Goal: Task Accomplishment & Management: Complete application form

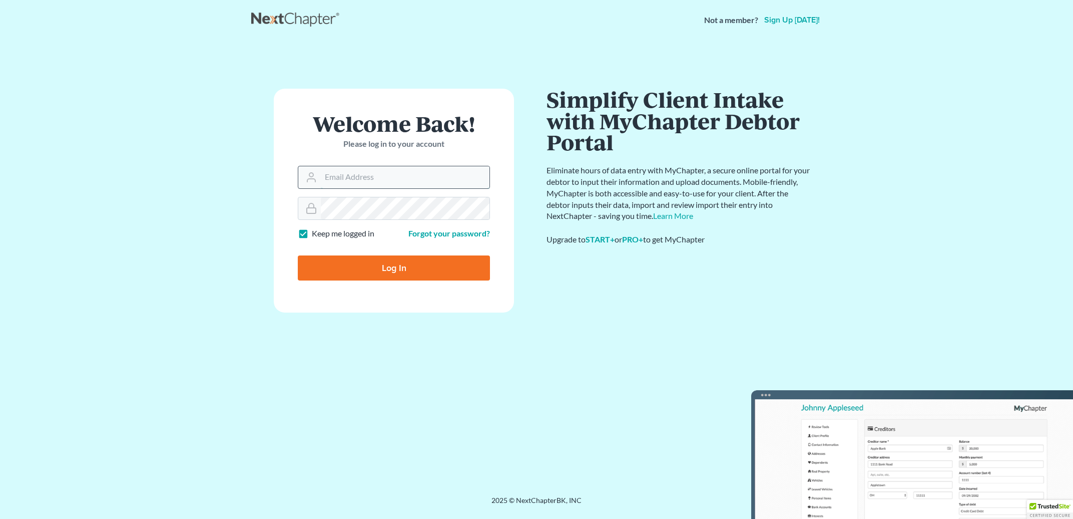
click at [346, 185] on input "Email Address" at bounding box center [405, 177] width 169 height 22
type input "csh@hansleylaw.com"
type input "Thinking..."
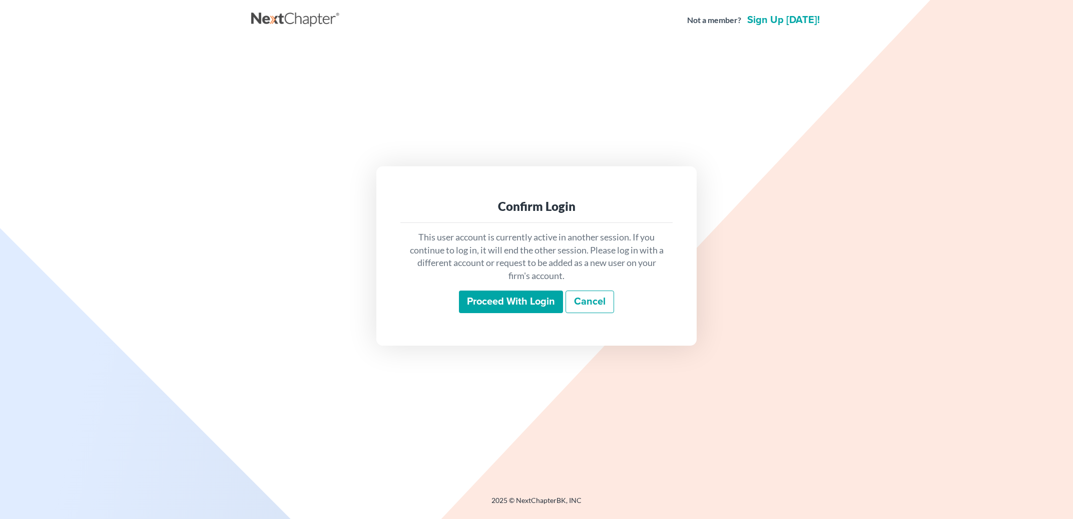
click at [492, 298] on input "Proceed with login" at bounding box center [511, 301] width 104 height 23
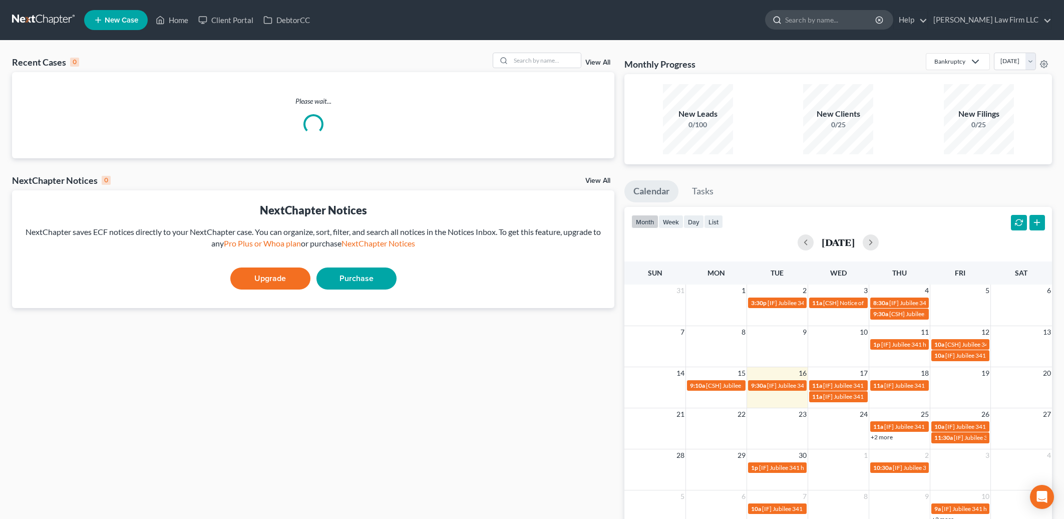
click at [853, 20] on input "search" at bounding box center [831, 20] width 92 height 19
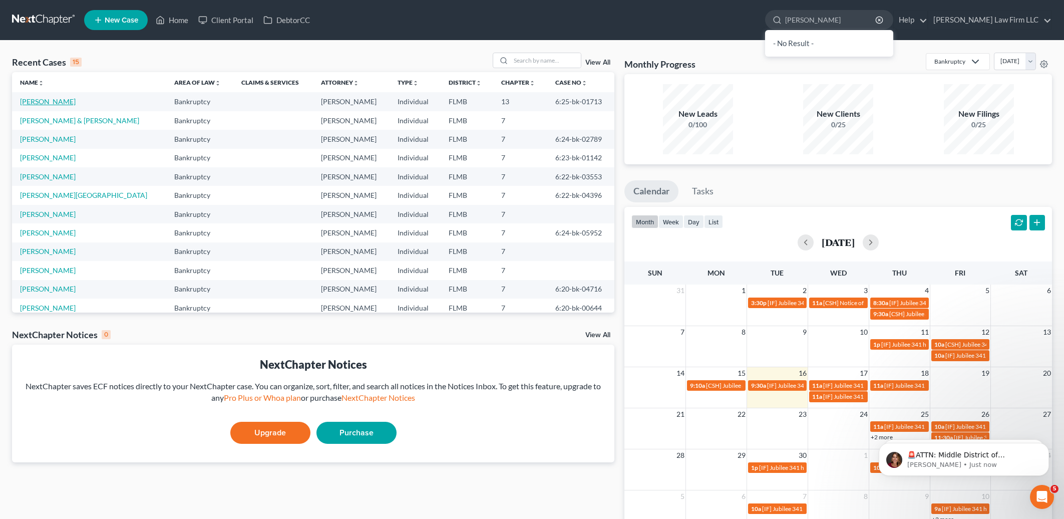
type input "[PERSON_NAME]"
click at [48, 100] on link "[PERSON_NAME]" at bounding box center [48, 101] width 56 height 9
select select "6"
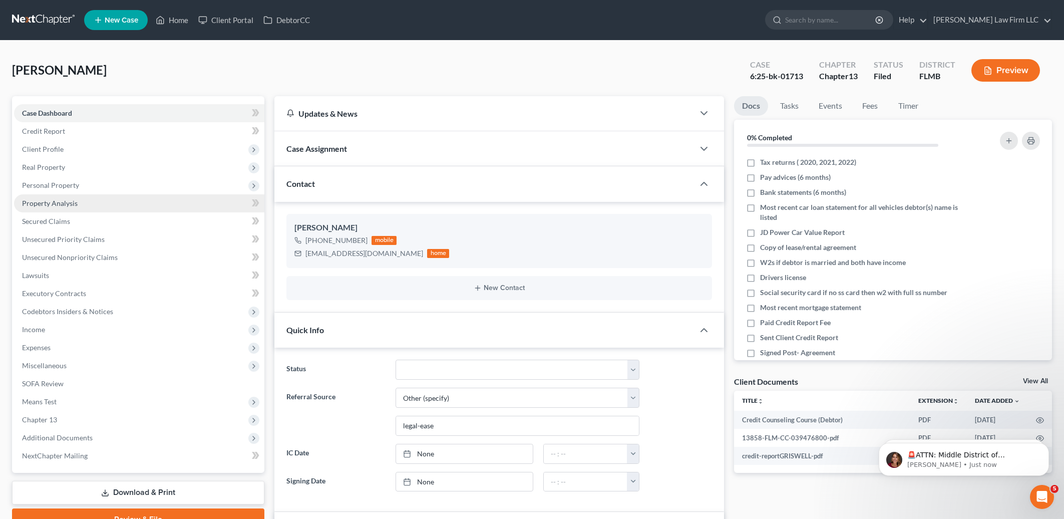
scroll to position [166, 0]
click at [35, 349] on span "Expenses" at bounding box center [36, 347] width 29 height 9
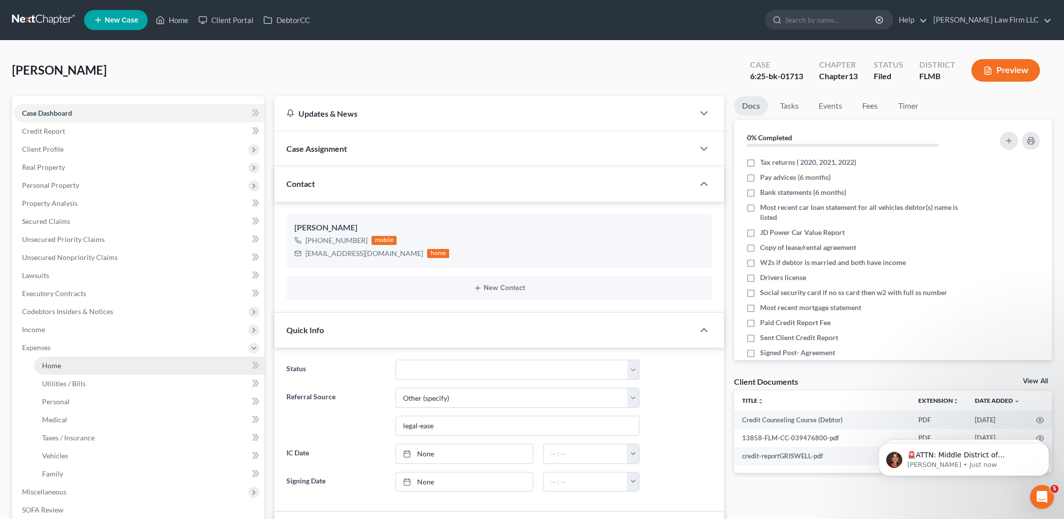
click at [61, 368] on span "Home" at bounding box center [51, 365] width 19 height 9
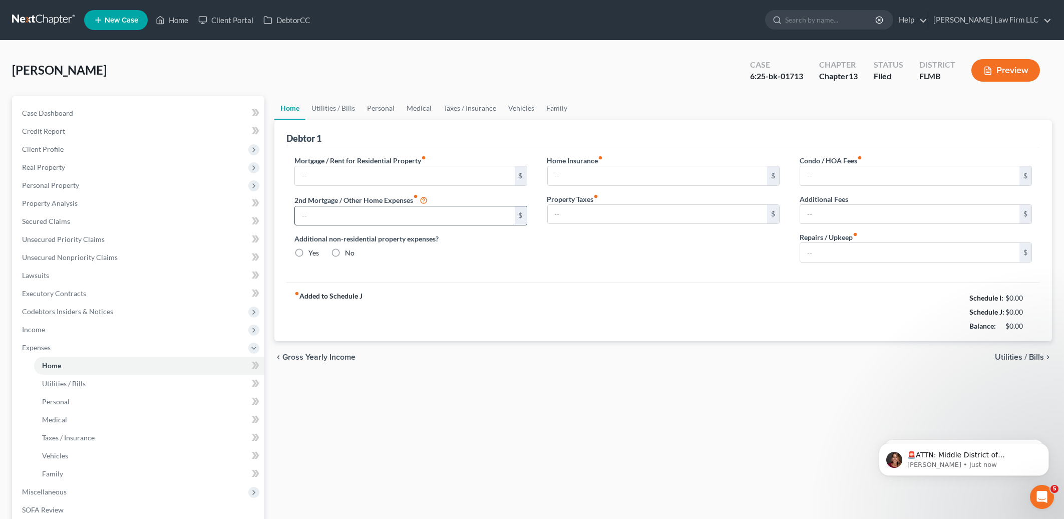
type input "1,678.00"
type input "0.00"
radio input "true"
type input "0.00"
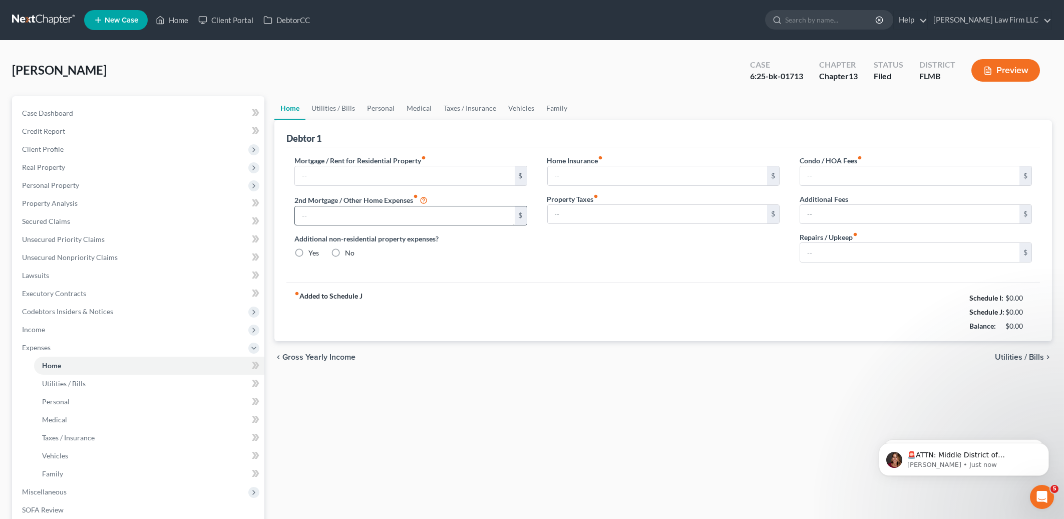
type input "147.00"
type input "350.00"
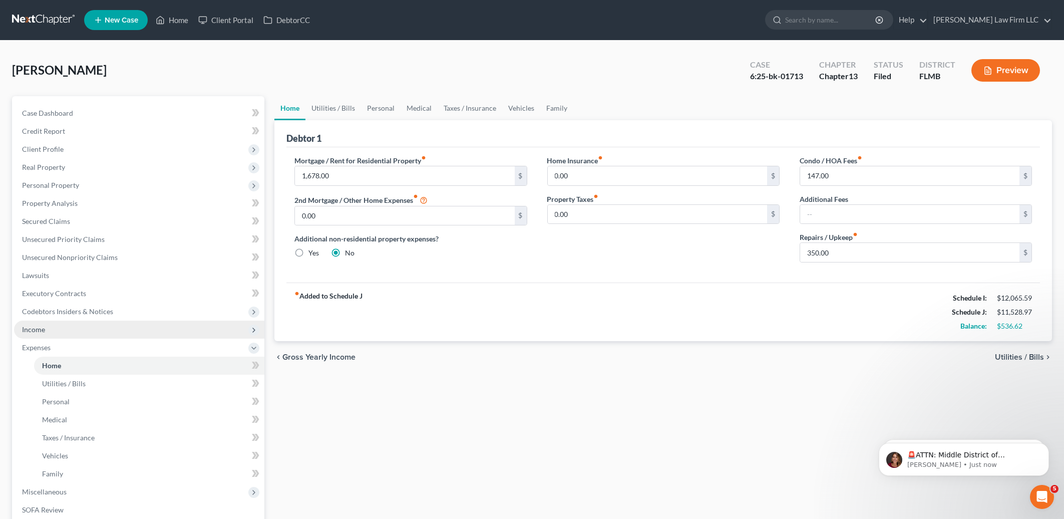
click at [63, 335] on span "Income" at bounding box center [139, 329] width 250 height 18
click at [67, 325] on span "Income" at bounding box center [139, 329] width 250 height 18
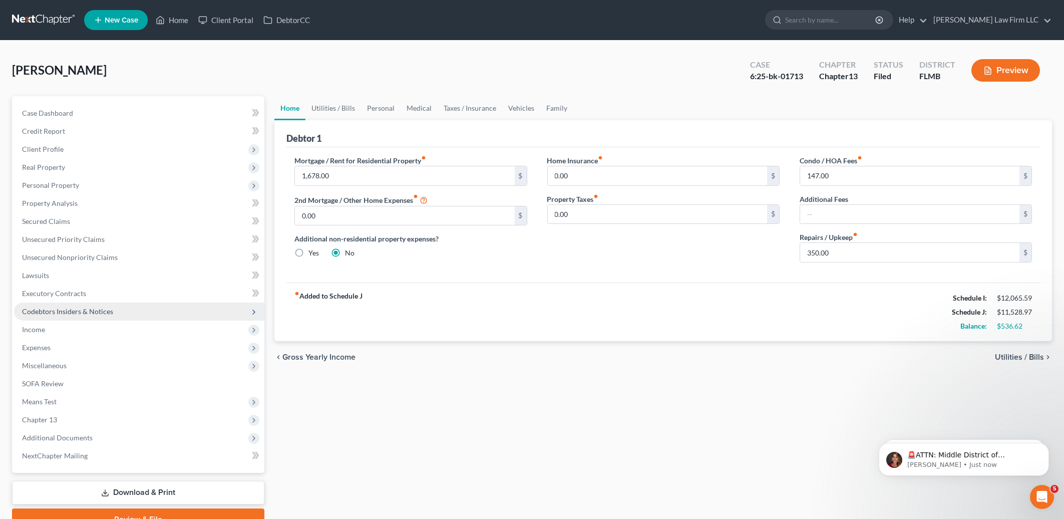
click at [56, 319] on span "Codebtors Insiders & Notices" at bounding box center [139, 311] width 250 height 18
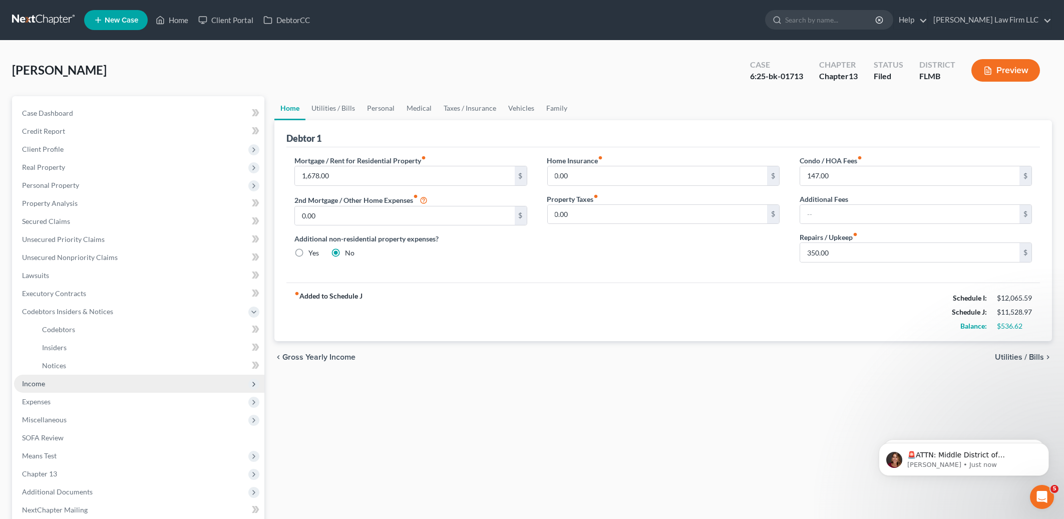
click at [53, 384] on span "Income" at bounding box center [139, 383] width 250 height 18
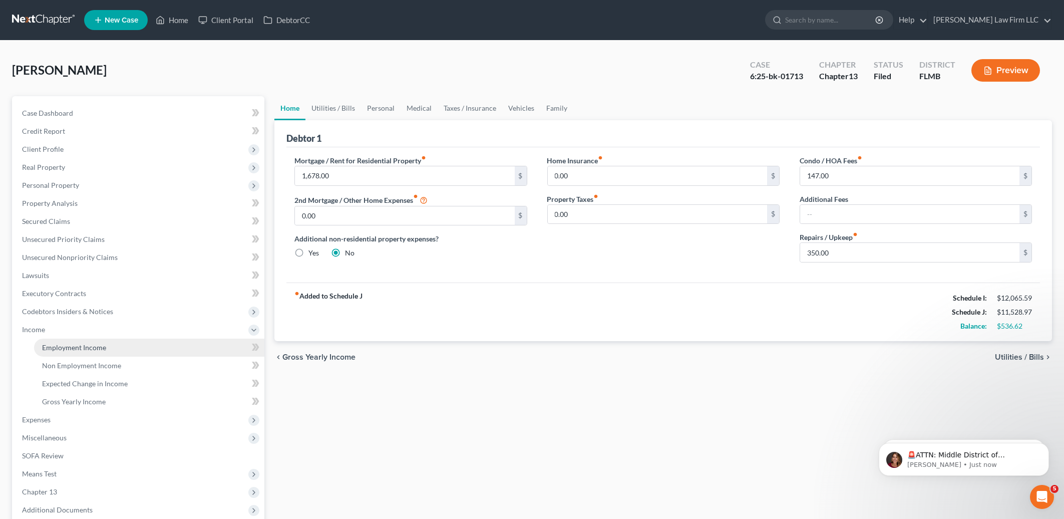
click at [78, 351] on link "Employment Income" at bounding box center [149, 347] width 230 height 18
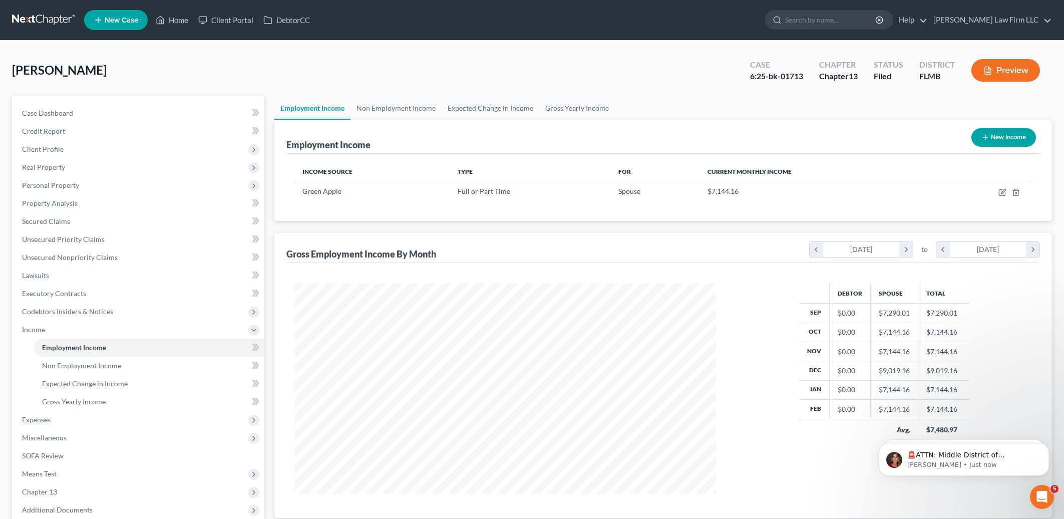
scroll to position [210, 441]
click at [1038, 252] on icon "chevron_right" at bounding box center [1033, 249] width 14 height 15
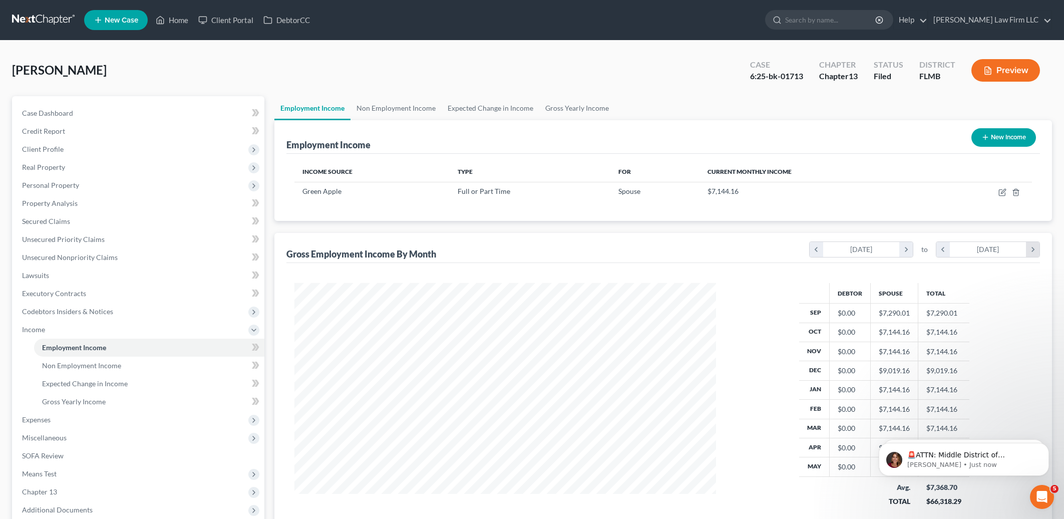
scroll to position [237, 441]
click at [1038, 252] on icon "chevron_right" at bounding box center [1033, 249] width 14 height 15
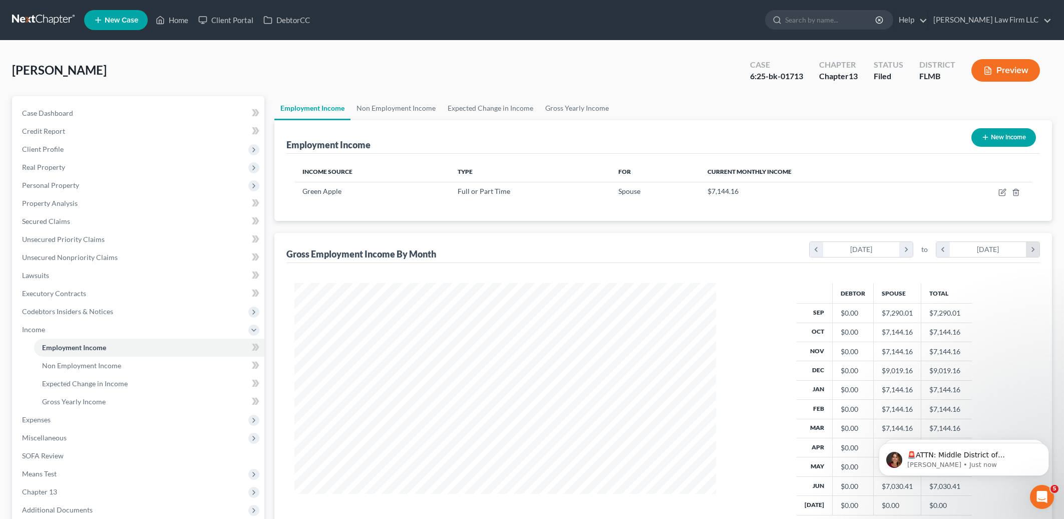
click at [1038, 252] on icon "chevron_right" at bounding box center [1033, 249] width 14 height 15
click at [903, 251] on icon "chevron_right" at bounding box center [906, 249] width 14 height 15
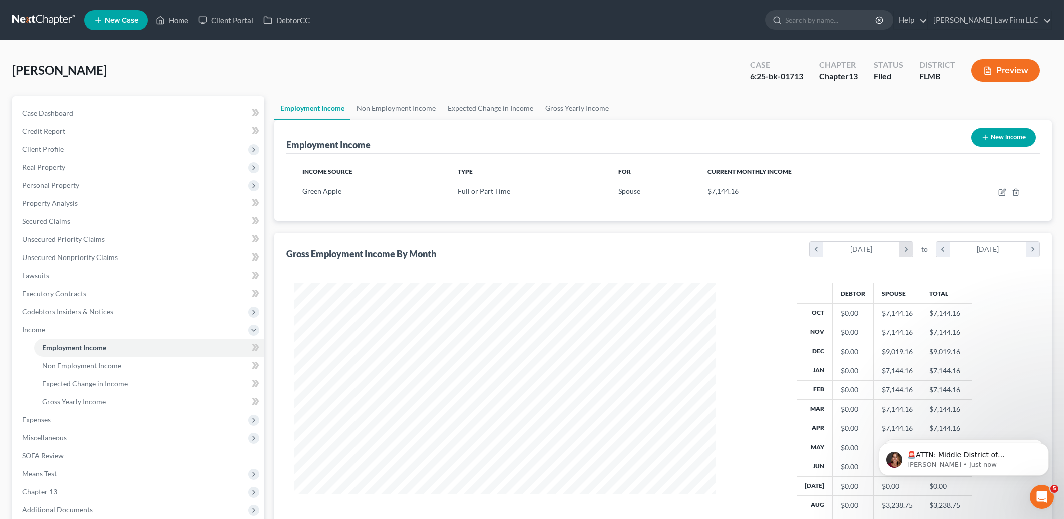
scroll to position [500195, 500048]
click at [900, 252] on icon "chevron_right" at bounding box center [906, 249] width 14 height 15
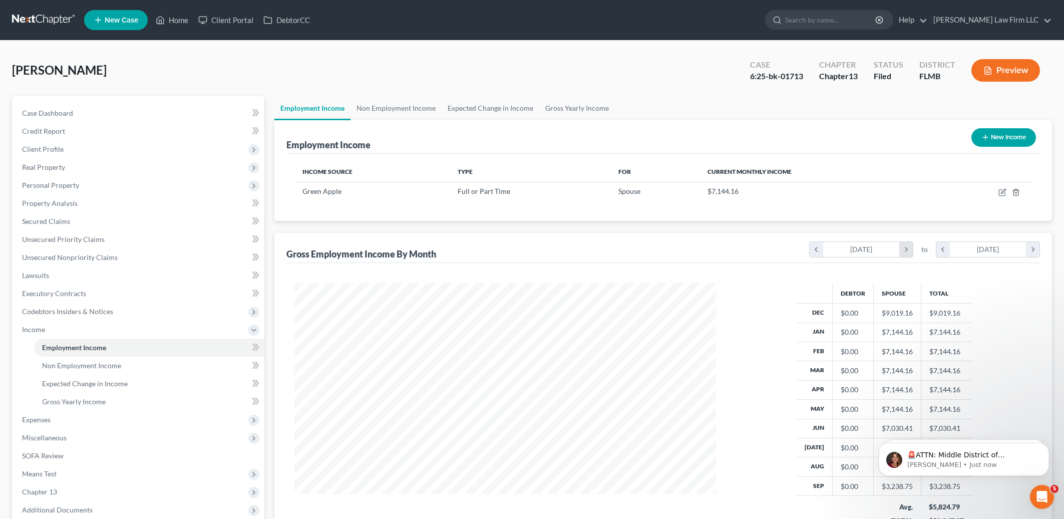
click at [900, 252] on icon "chevron_right" at bounding box center [906, 249] width 14 height 15
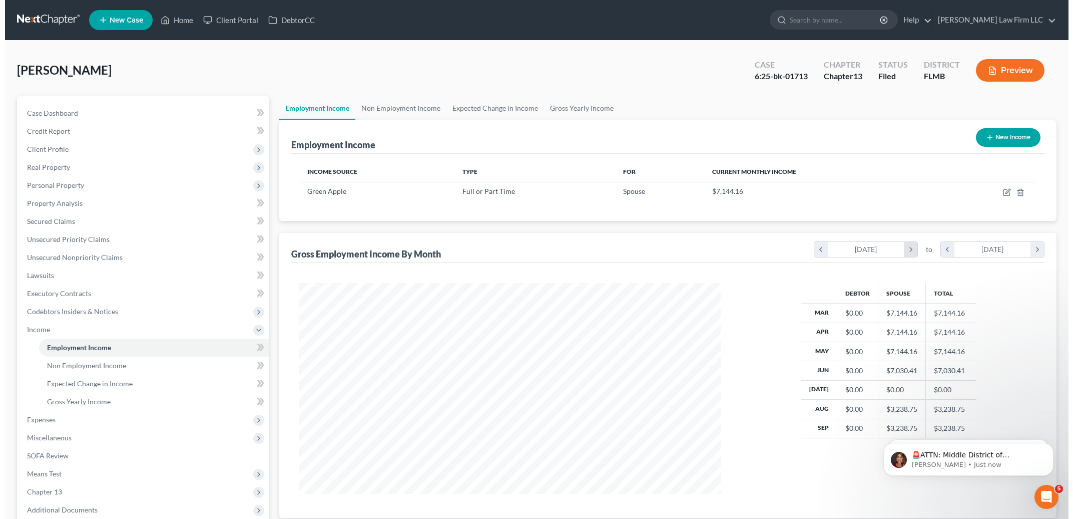
scroll to position [0, 0]
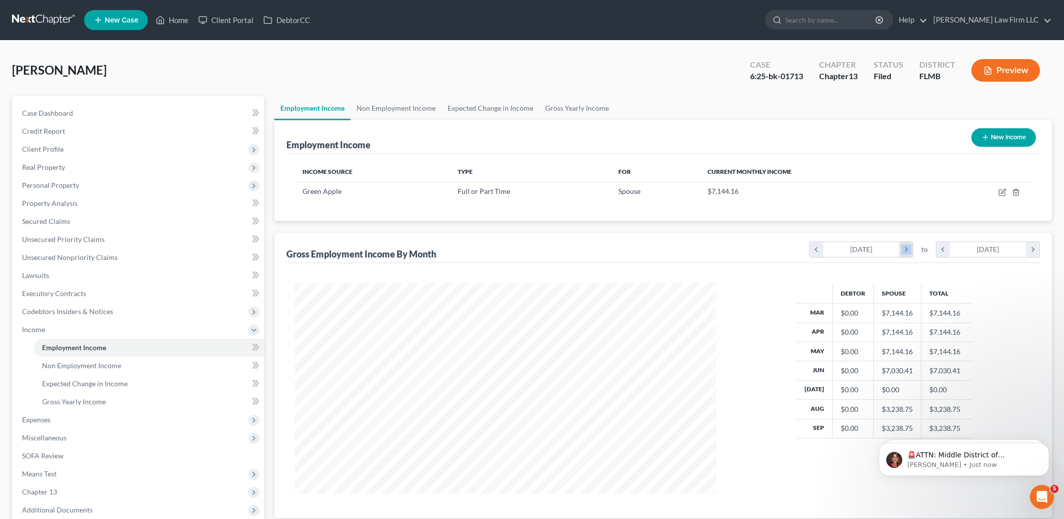
click at [900, 252] on icon "chevron_right" at bounding box center [906, 249] width 14 height 15
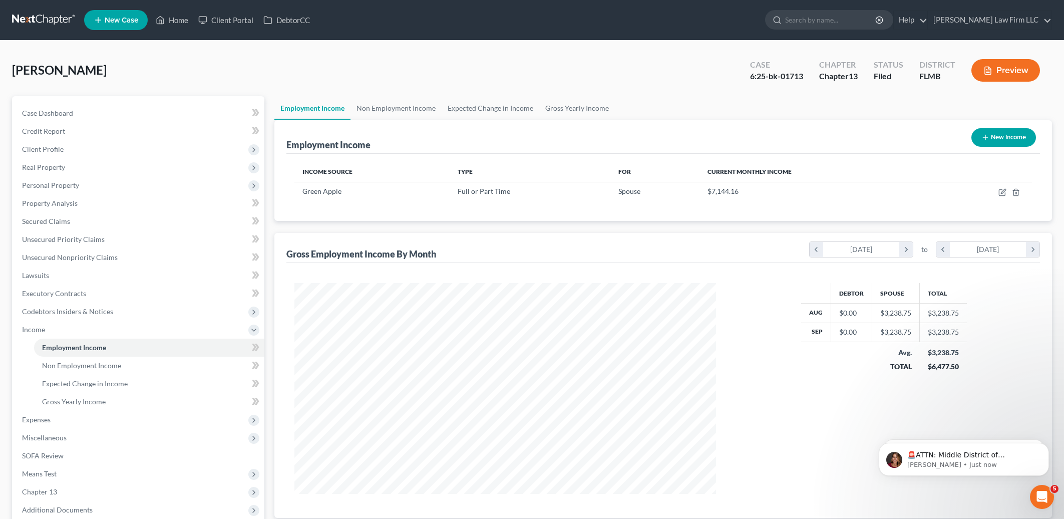
click at [897, 251] on div "[DATE]" at bounding box center [861, 249] width 77 height 15
click at [818, 249] on icon "chevron_left" at bounding box center [816, 249] width 14 height 15
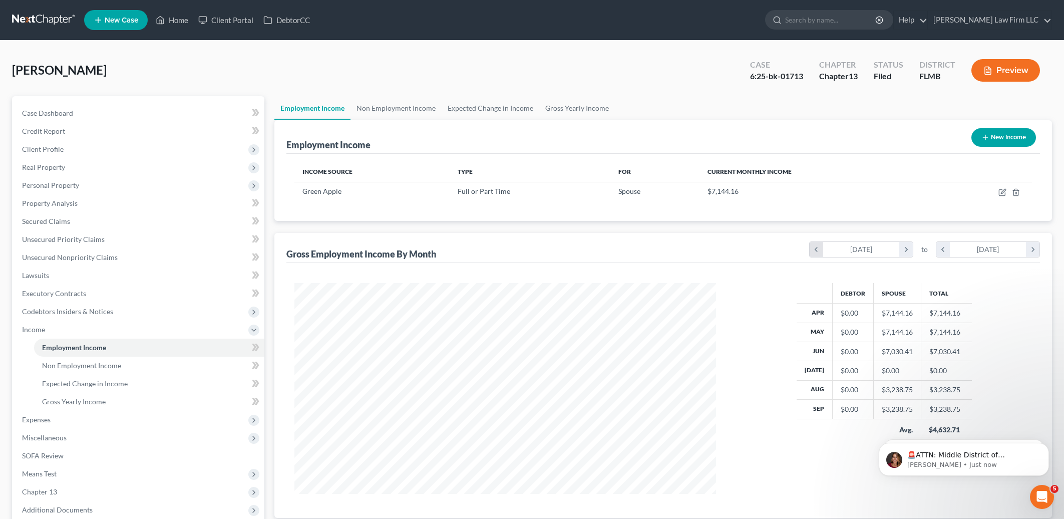
click at [818, 249] on icon "chevron_left" at bounding box center [816, 249] width 14 height 15
click at [907, 247] on icon "chevron_right" at bounding box center [906, 249] width 14 height 15
click at [819, 248] on icon "chevron_left" at bounding box center [816, 249] width 14 height 15
click at [939, 252] on icon "chevron_left" at bounding box center [943, 249] width 14 height 15
click at [999, 193] on icon "button" at bounding box center [1002, 192] width 8 height 8
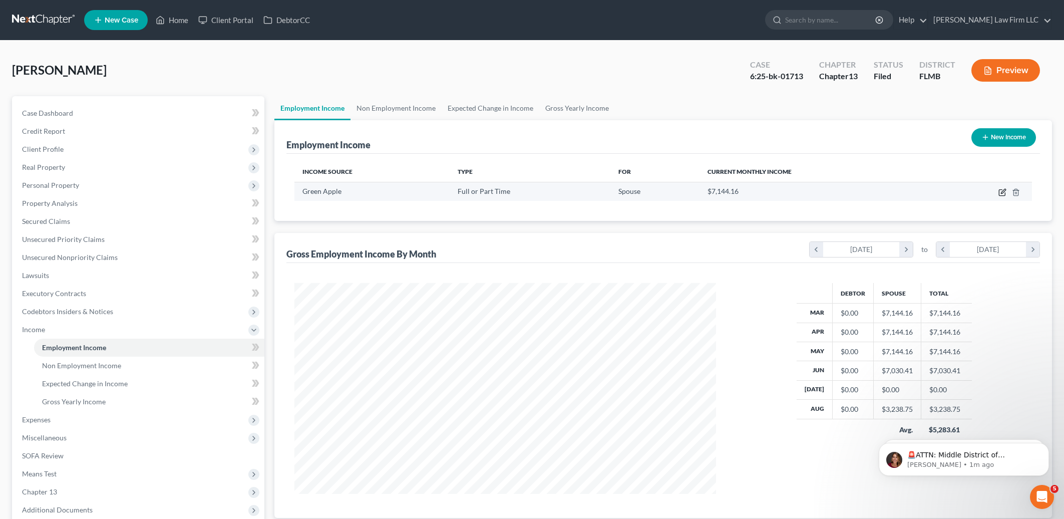
select select "0"
select select "9"
select select "1"
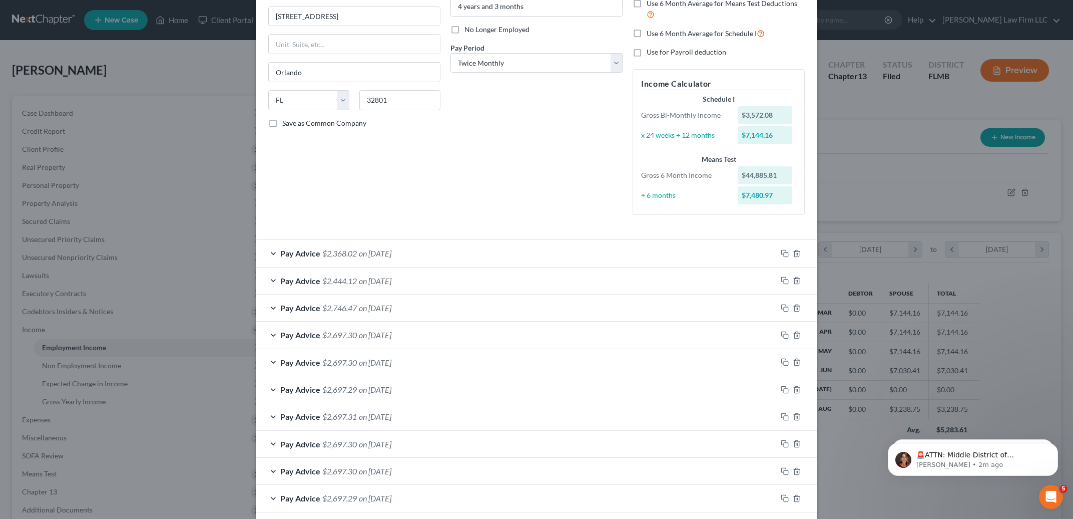
scroll to position [47, 0]
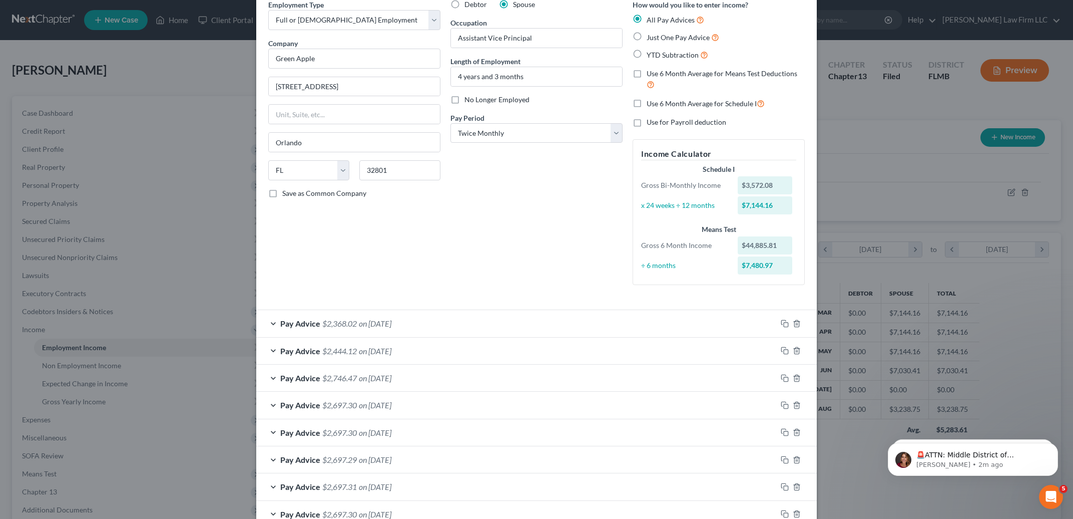
click at [430, 330] on div "Pay Advice $2,368.02 on [DATE]" at bounding box center [516, 323] width 521 height 27
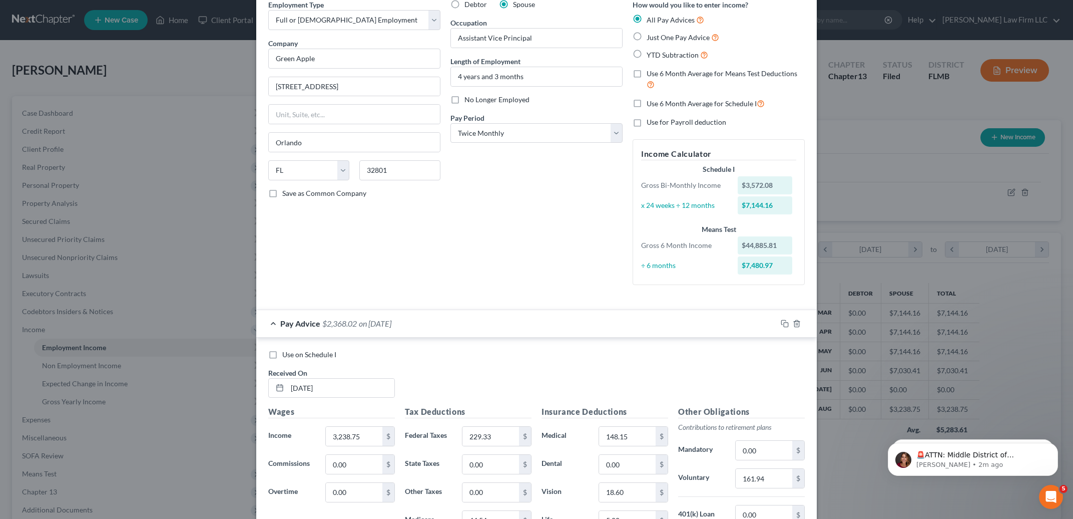
click at [282, 354] on label "Use on Schedule I" at bounding box center [309, 354] width 54 height 10
click at [286, 354] on input "Use on Schedule I" at bounding box center [289, 352] width 7 height 7
checkbox input "true"
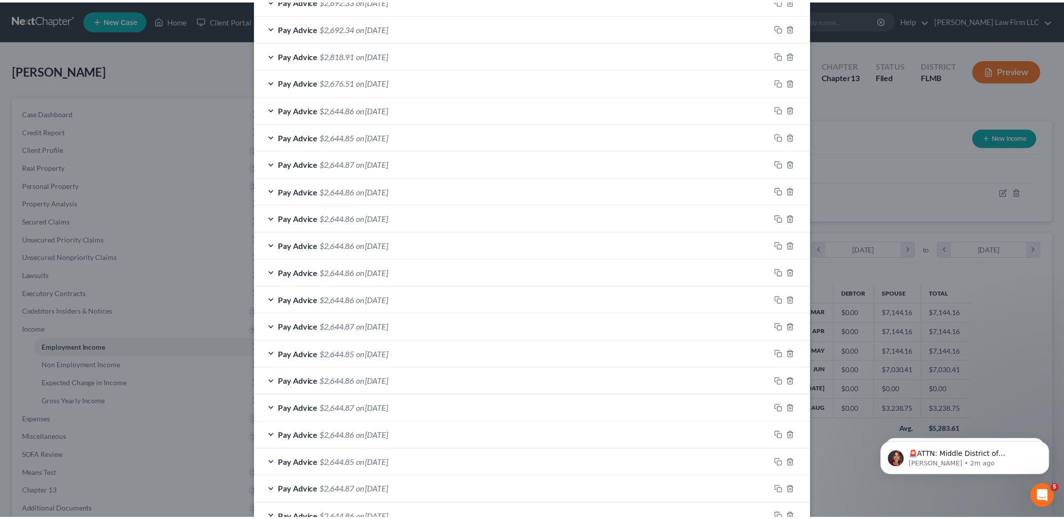
scroll to position [1314, 0]
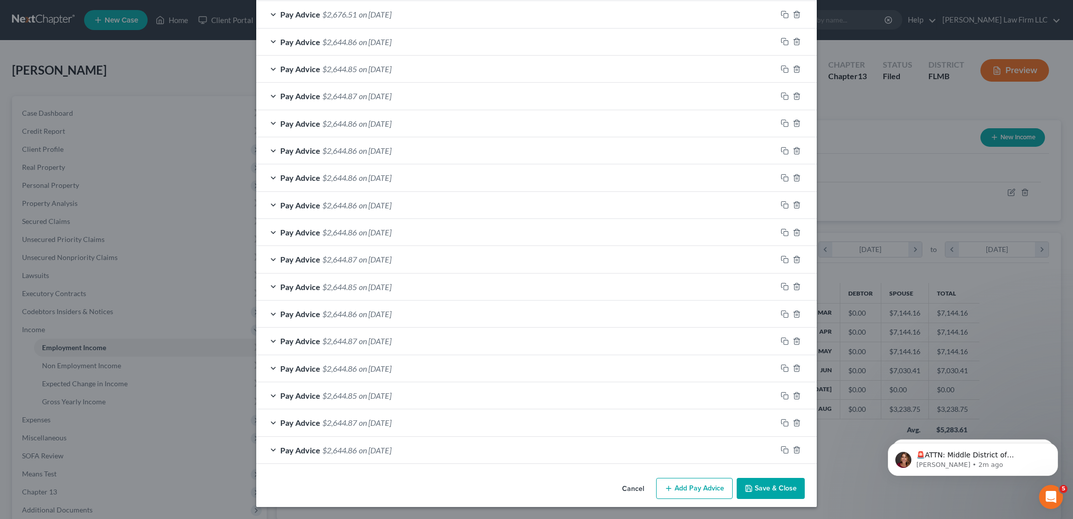
click at [757, 488] on button "Save & Close" at bounding box center [771, 487] width 68 height 21
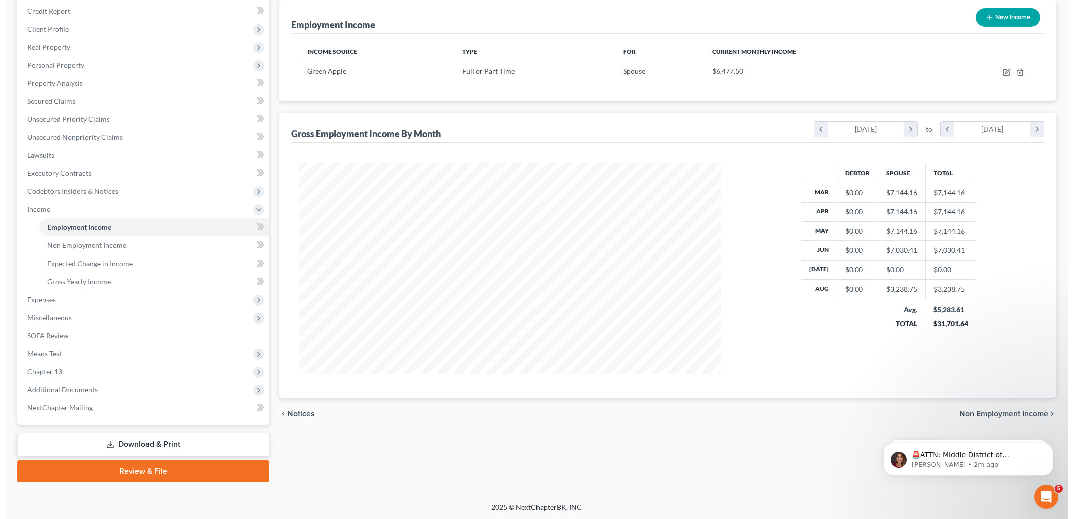
scroll to position [111, 0]
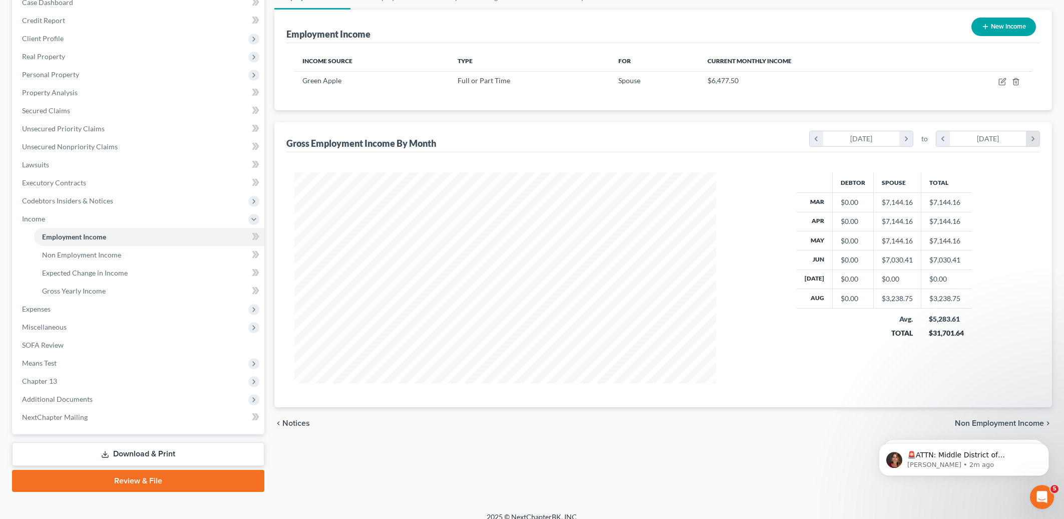
click at [1029, 139] on icon "chevron_right" at bounding box center [1033, 138] width 14 height 15
click at [906, 140] on icon "chevron_right" at bounding box center [906, 138] width 14 height 15
click at [1002, 83] on icon "button" at bounding box center [1002, 82] width 8 height 8
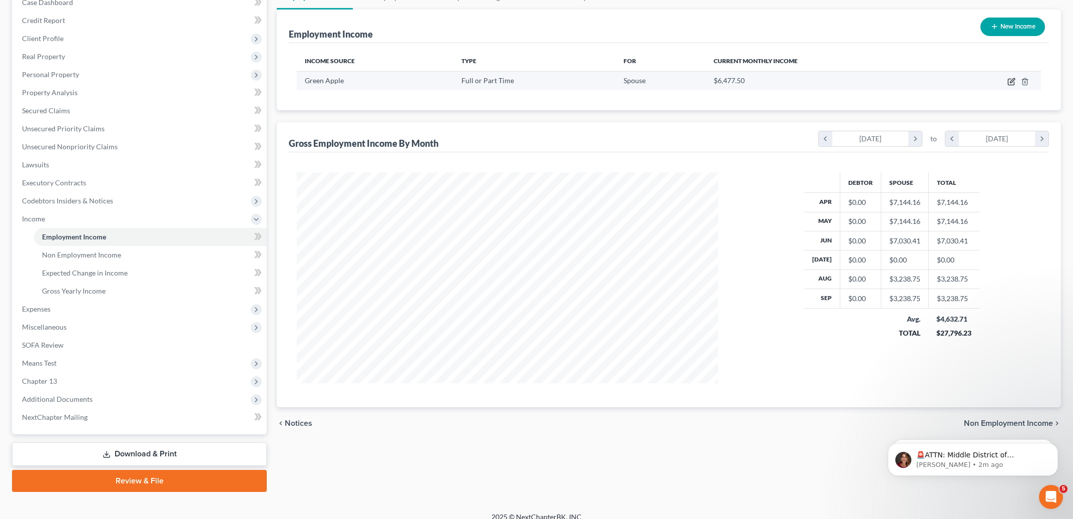
select select "0"
select select "9"
select select "1"
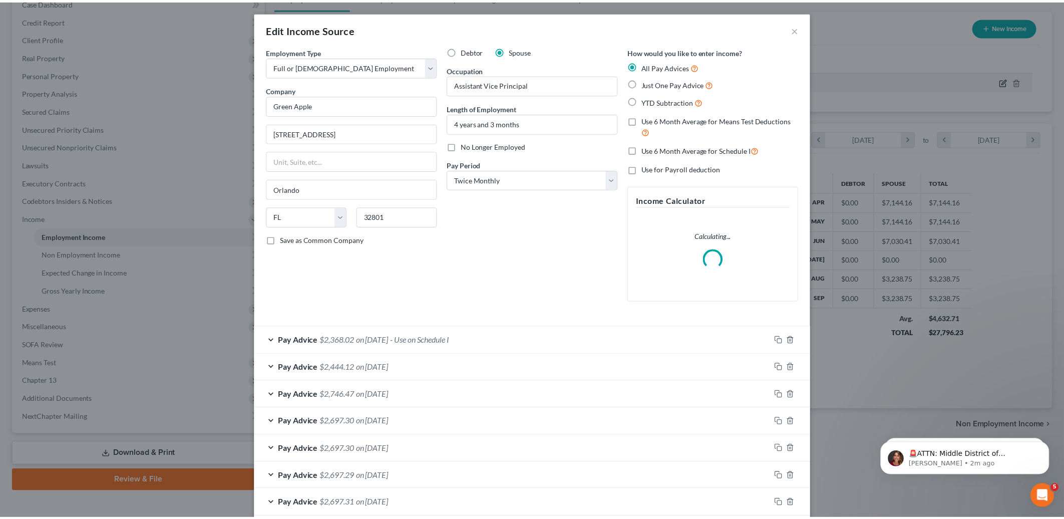
scroll to position [213, 446]
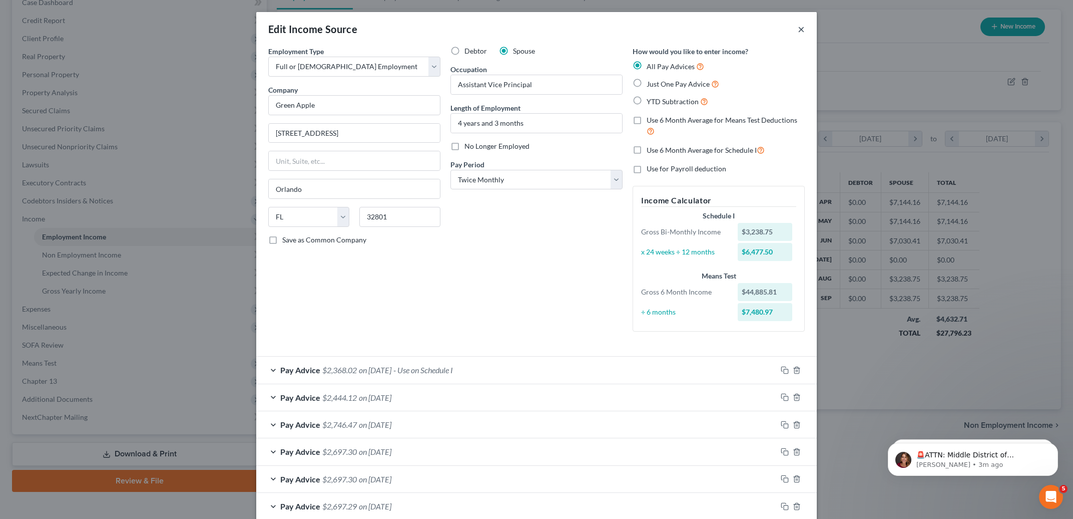
click at [798, 33] on button "×" at bounding box center [801, 29] width 7 height 12
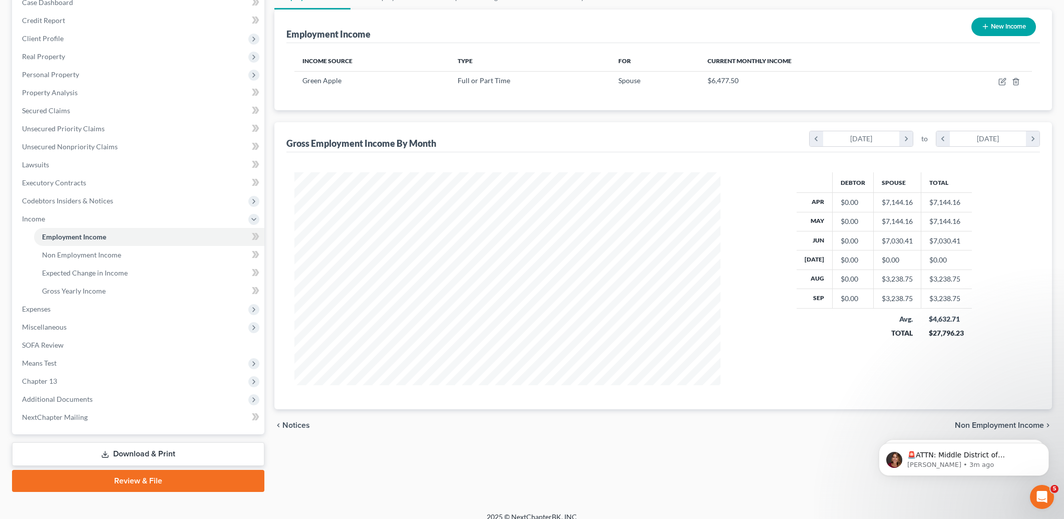
scroll to position [500279, 500048]
click at [38, 311] on span "Expenses" at bounding box center [36, 308] width 29 height 9
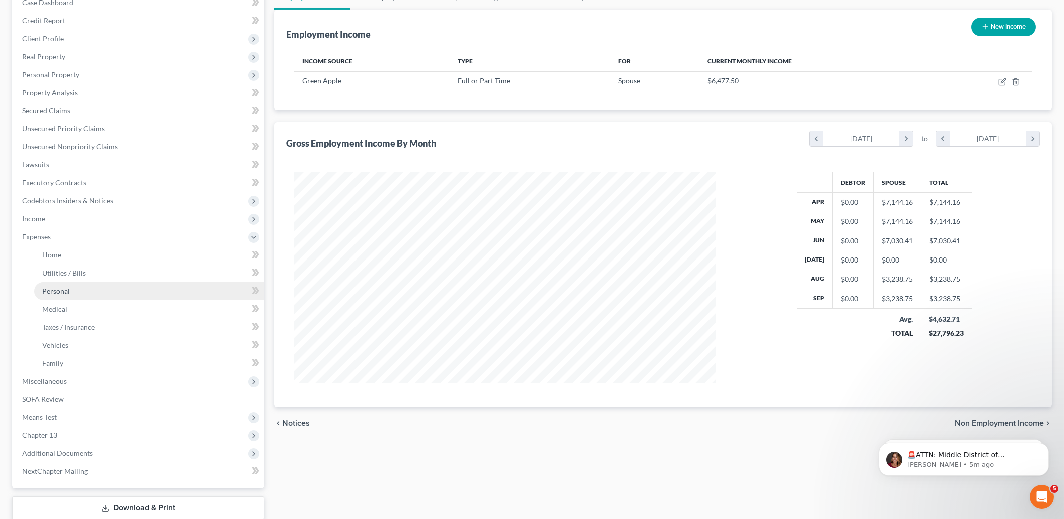
click at [81, 288] on link "Personal" at bounding box center [149, 291] width 230 height 18
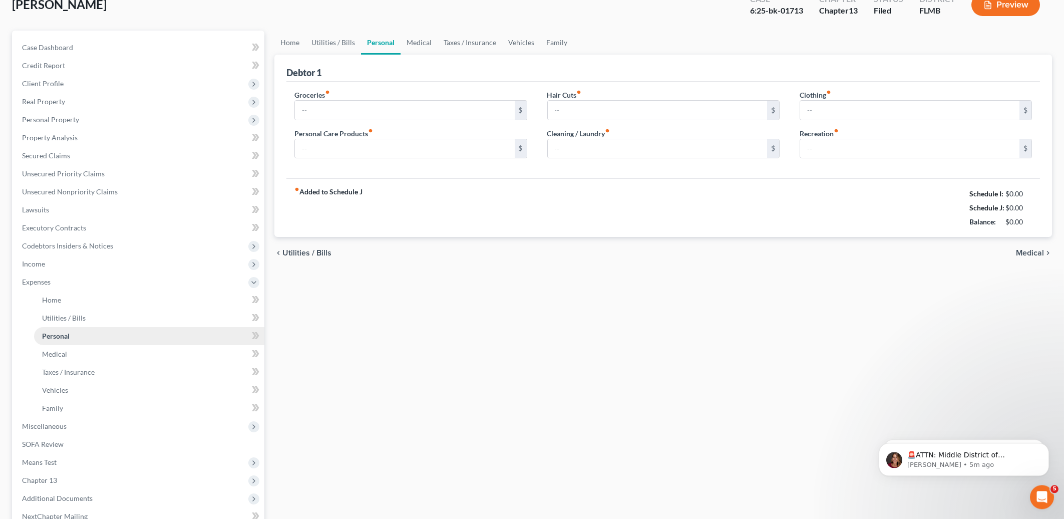
type input "900.00"
type input "200.00"
type input "100.00"
type input "120.00"
type input "300.00"
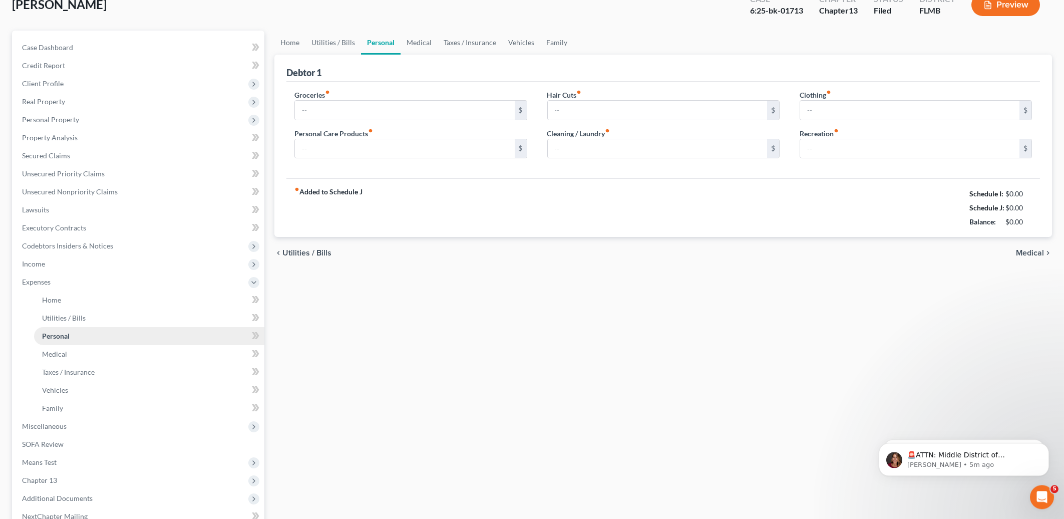
type input "300.00"
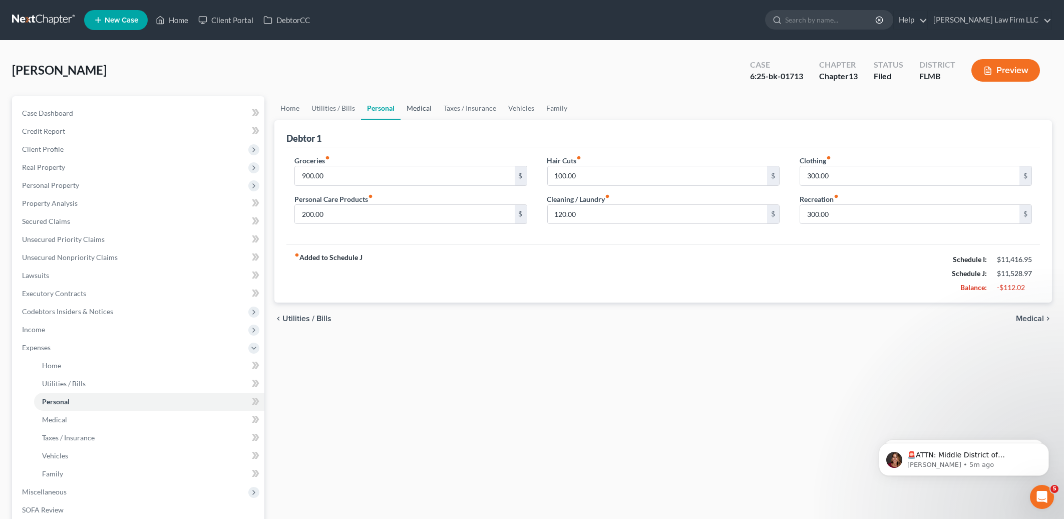
click at [426, 106] on link "Medical" at bounding box center [418, 108] width 37 height 24
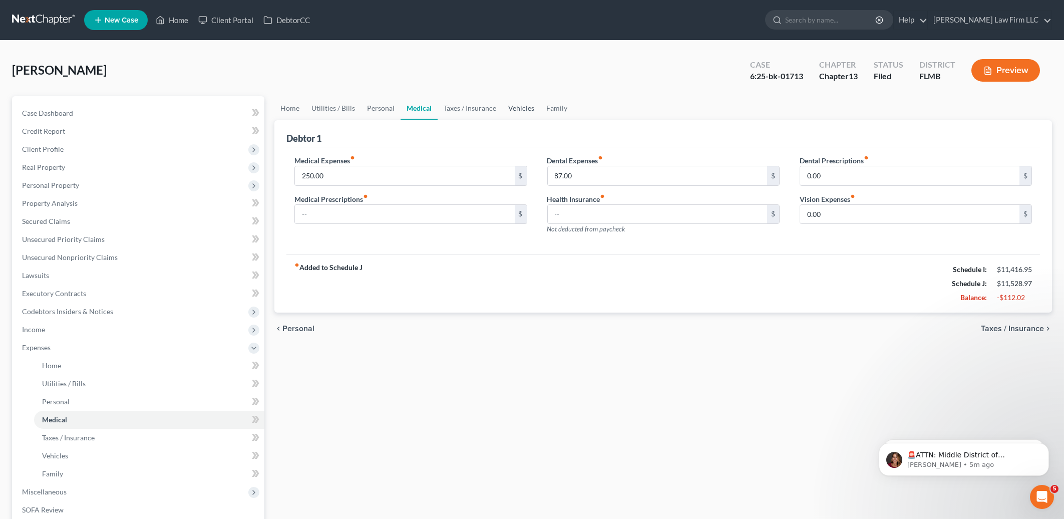
click at [535, 105] on link "Vehicles" at bounding box center [521, 108] width 38 height 24
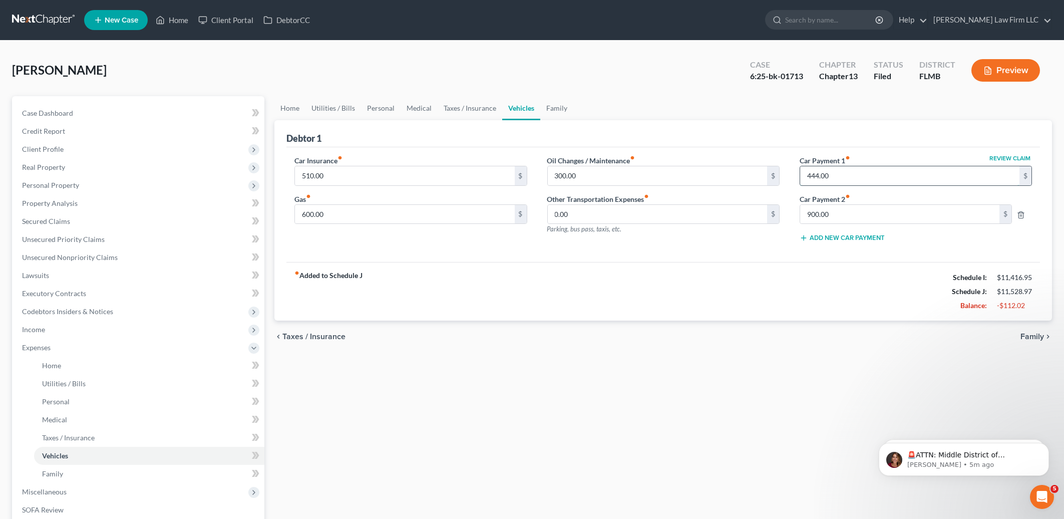
drag, startPoint x: 880, startPoint y: 172, endPoint x: 835, endPoint y: 177, distance: 45.8
click at [835, 177] on input "444.00" at bounding box center [909, 175] width 219 height 19
click at [505, 387] on div "Home Utilities / Bills Personal Medical Taxes / Insurance Vehicles Family Debto…" at bounding box center [662, 376] width 787 height 560
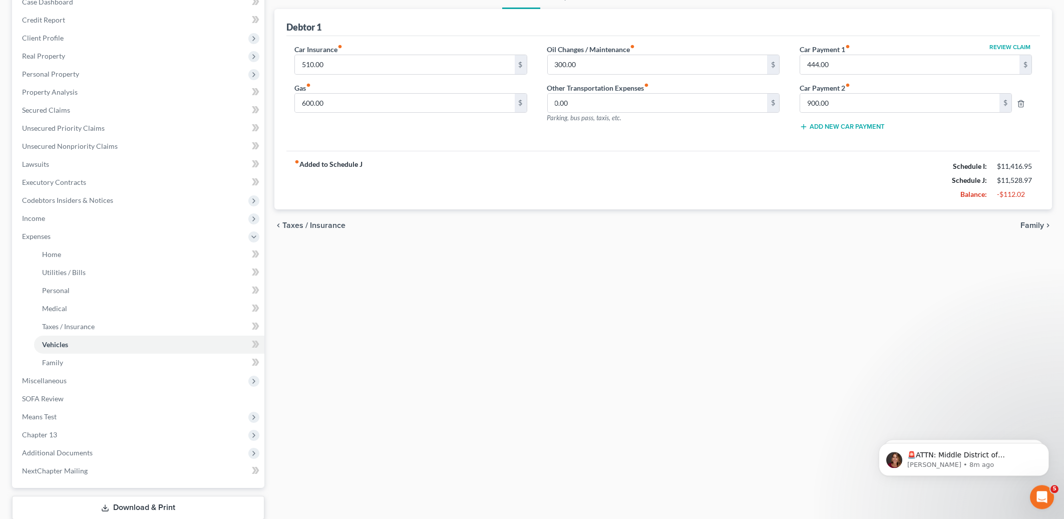
scroll to position [174, 0]
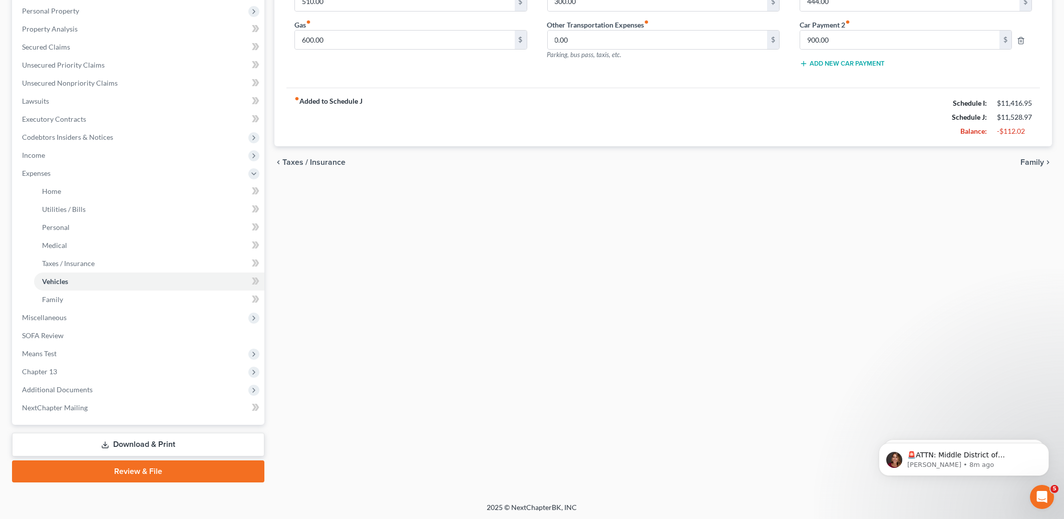
click at [169, 445] on link "Download & Print" at bounding box center [138, 444] width 252 height 24
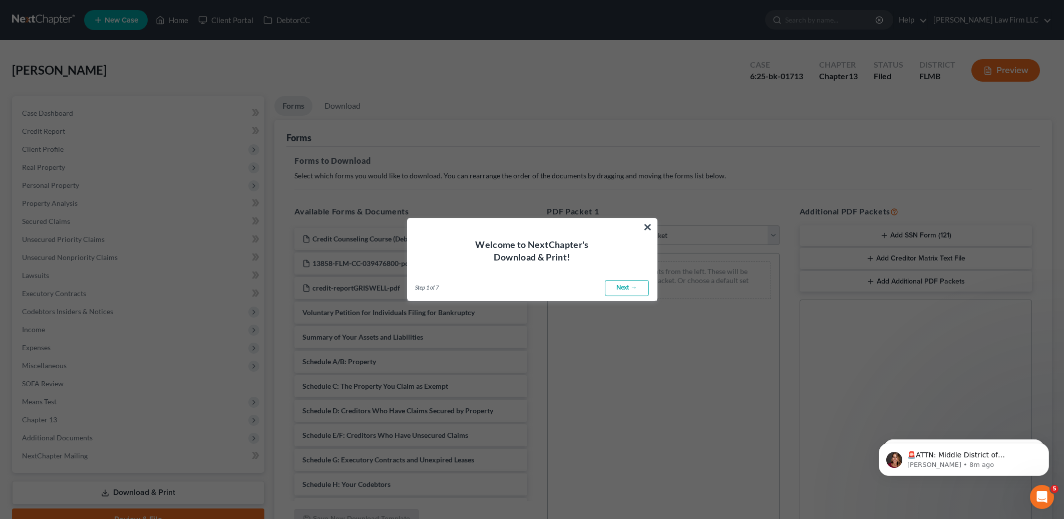
click at [628, 291] on link "Next →" at bounding box center [627, 288] width 44 height 16
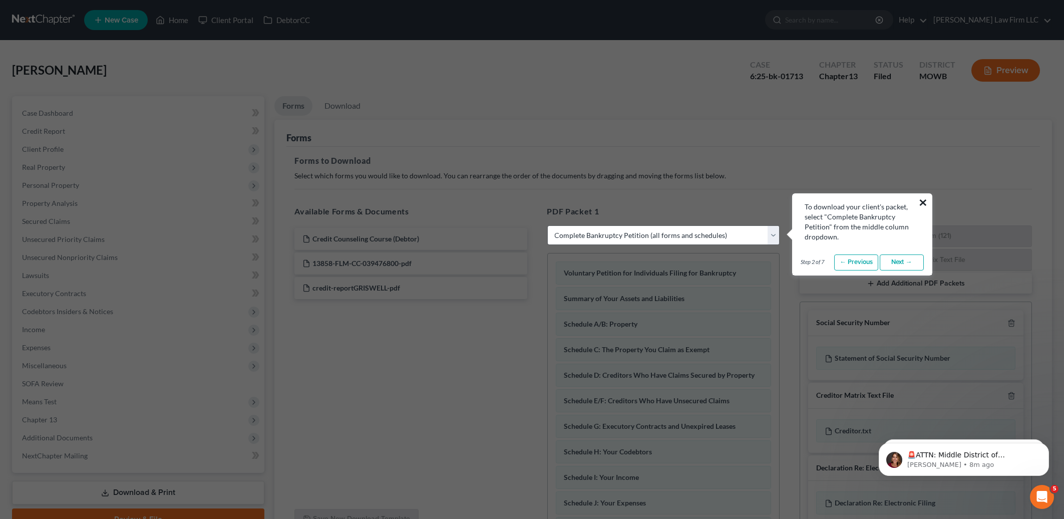
click at [923, 203] on button "×" at bounding box center [923, 202] width 10 height 16
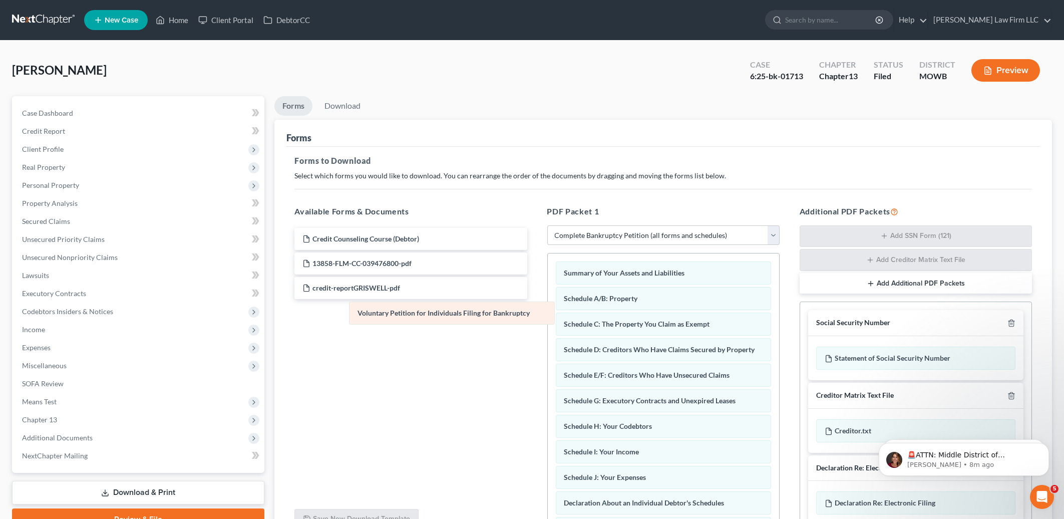
drag, startPoint x: 599, startPoint y: 270, endPoint x: 394, endPoint y: 310, distance: 208.6
click at [548, 310] on div "Voluntary Petition for Individuals Filing for Bankruptcy Voluntary Petition for…" at bounding box center [663, 494] width 231 height 482
click at [547, 225] on select "Choose Default Petition PDF Packet Complete Bankruptcy Petition (all forms and …" at bounding box center [663, 235] width 232 height 20
select select "1"
click option "Emergency Filing Forms (Petition and Creditor List Only)" at bounding box center [0, 0] width 0 height 0
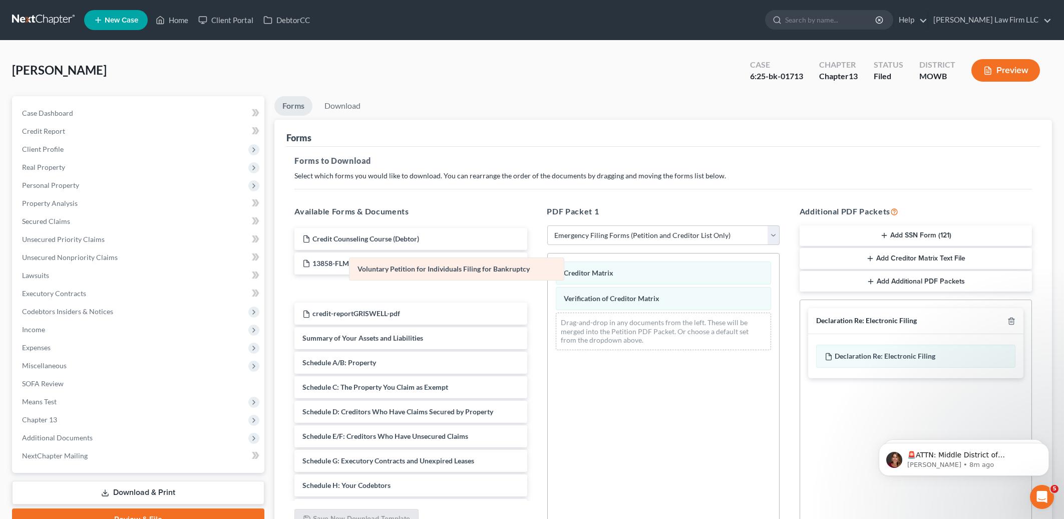
drag, startPoint x: 631, startPoint y: 272, endPoint x: 353, endPoint y: 267, distance: 277.8
click at [548, 267] on div "Voluntary Petition for Individuals Filing for Bankruptcy Voluntary Petition for…" at bounding box center [663, 305] width 231 height 105
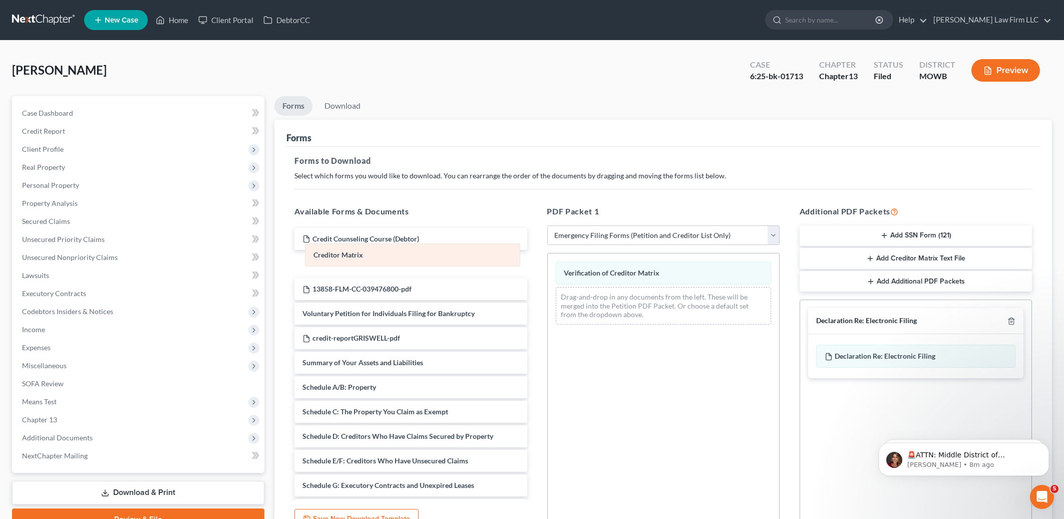
drag, startPoint x: 624, startPoint y: 271, endPoint x: 373, endPoint y: 254, distance: 250.9
click at [548, 254] on div "Creditor Matrix Creditor Matrix Verification of Creditor Matrix Drag-and-drop i…" at bounding box center [663, 292] width 231 height 79
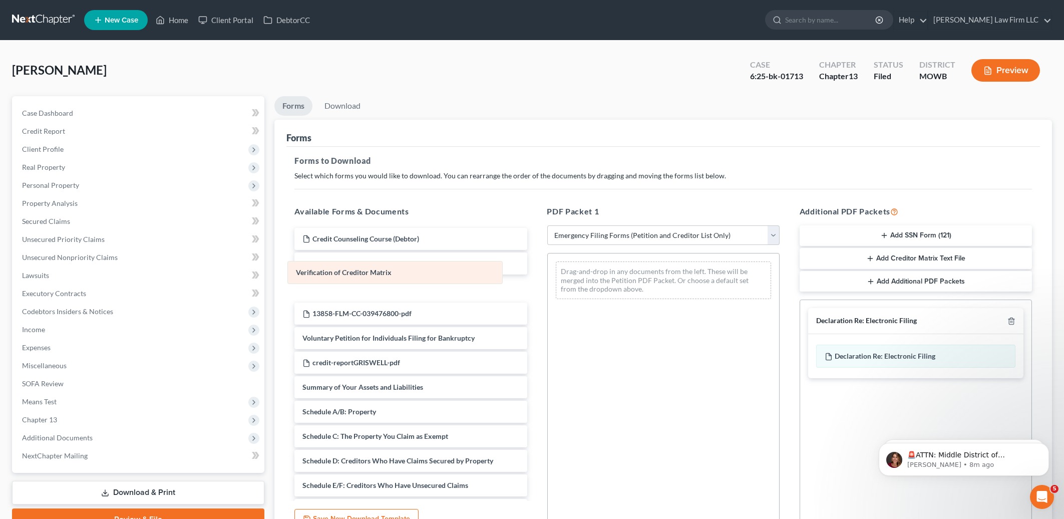
drag, startPoint x: 667, startPoint y: 275, endPoint x: 399, endPoint y: 274, distance: 267.8
click at [548, 274] on div "Verification of Creditor Matrix Verification of Creditor Matrix Drag-and-drop i…" at bounding box center [663, 280] width 231 height 54
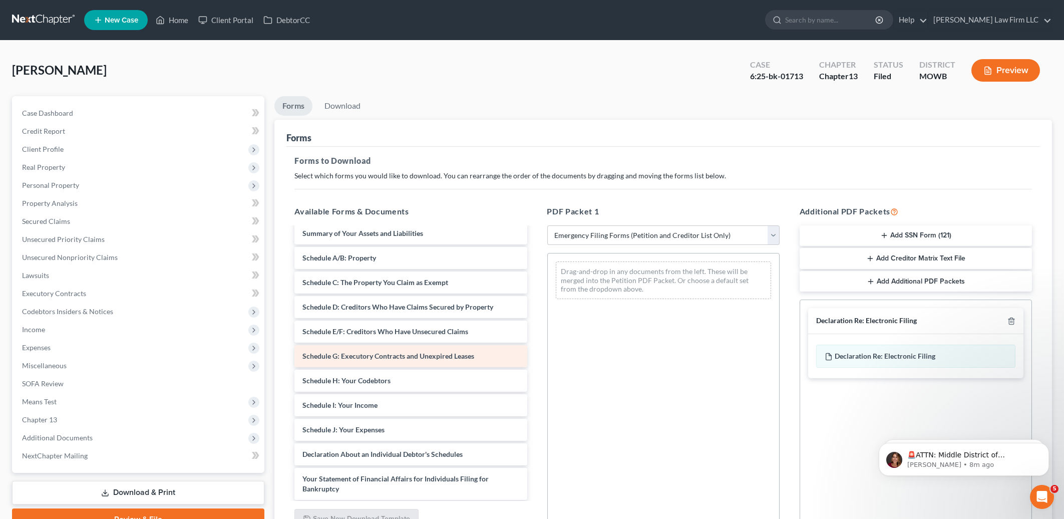
scroll to position [154, 0]
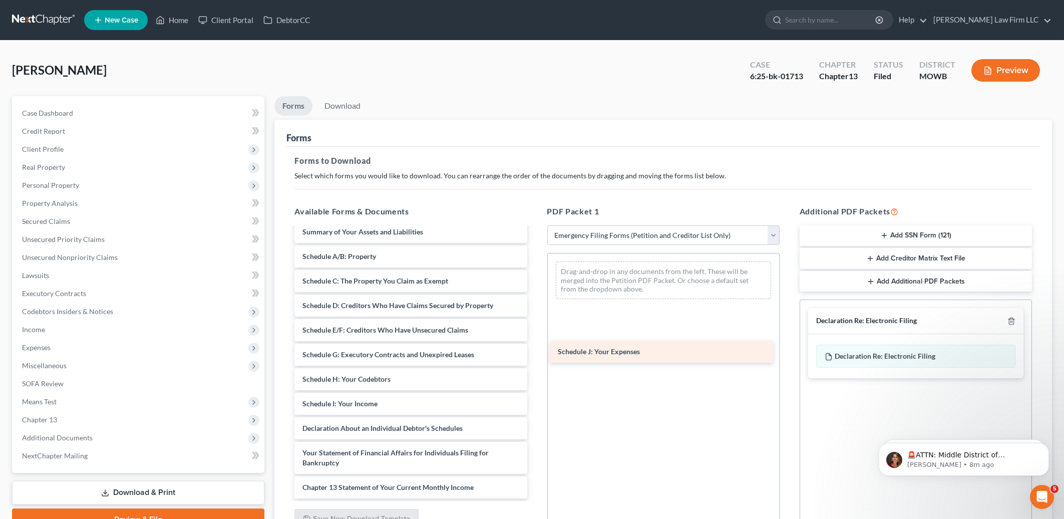
drag, startPoint x: 406, startPoint y: 428, endPoint x: 662, endPoint y: 353, distance: 266.1
click at [535, 353] on div "Schedule J: Your Expenses Credit Counseling Course (Debtor) Creditor Matrix Ver…" at bounding box center [410, 315] width 248 height 483
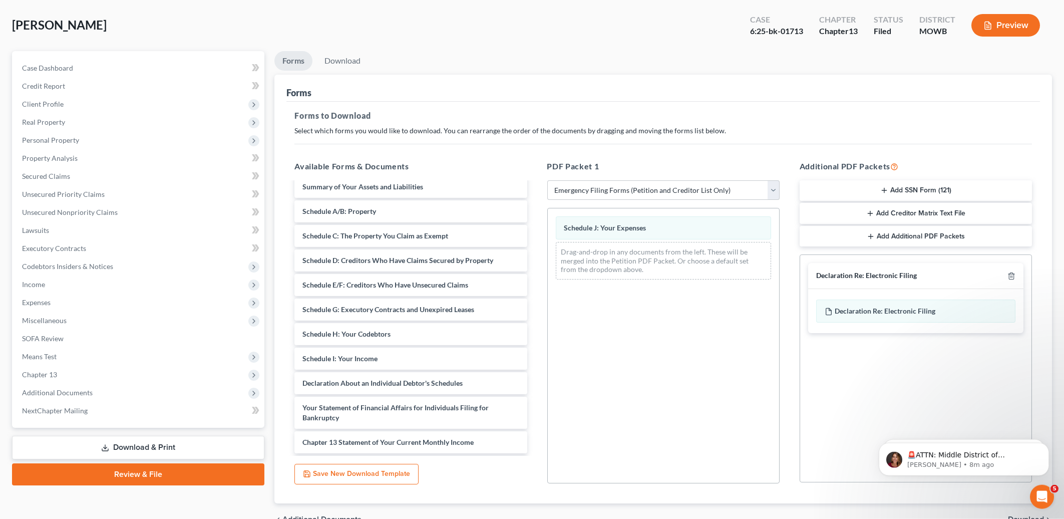
scroll to position [99, 0]
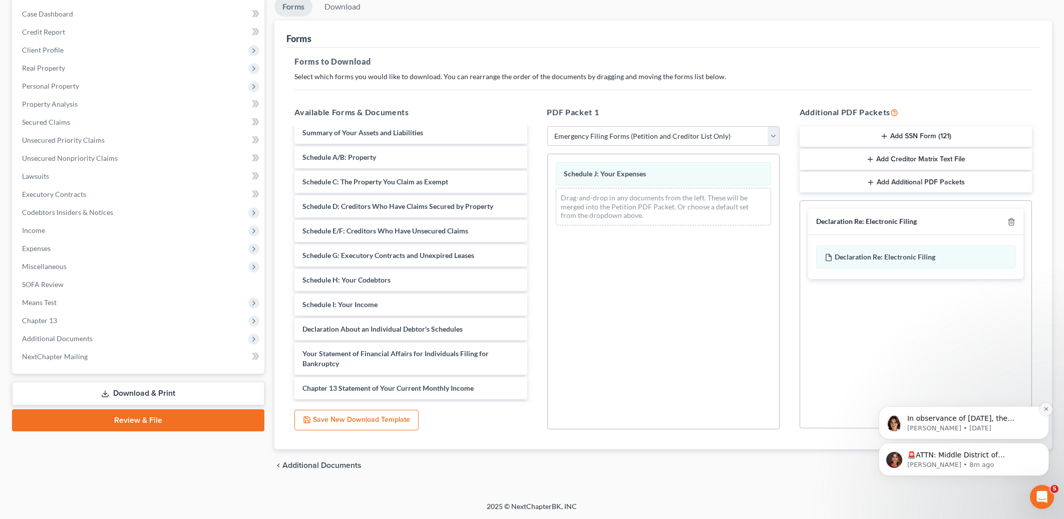
click at [1043, 407] on icon "Dismiss notification" at bounding box center [1046, 409] width 6 height 6
click at [970, 449] on div "🚨ATTN: Middle District of [US_STATE] The court has added a new Credit Counselin…" at bounding box center [962, 459] width 155 height 20
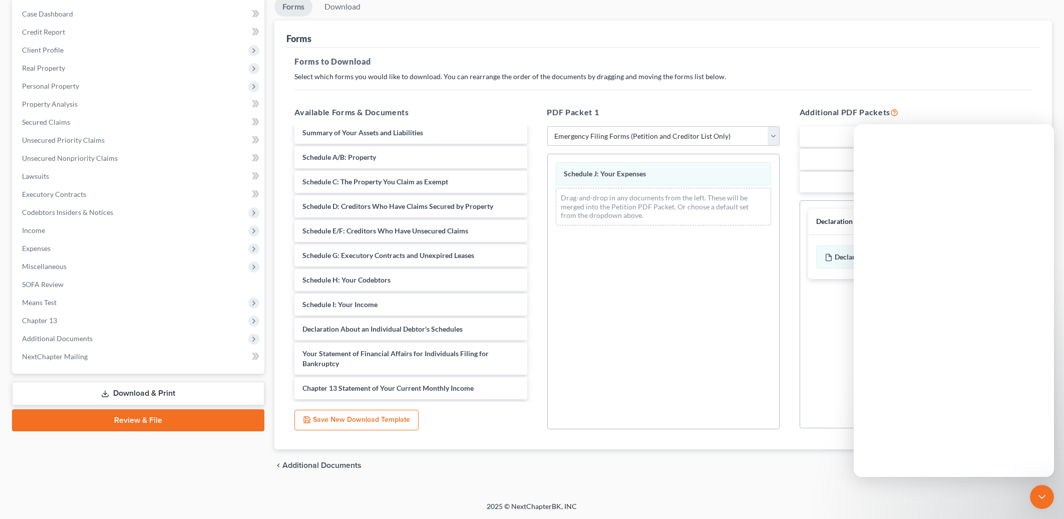
scroll to position [0, 0]
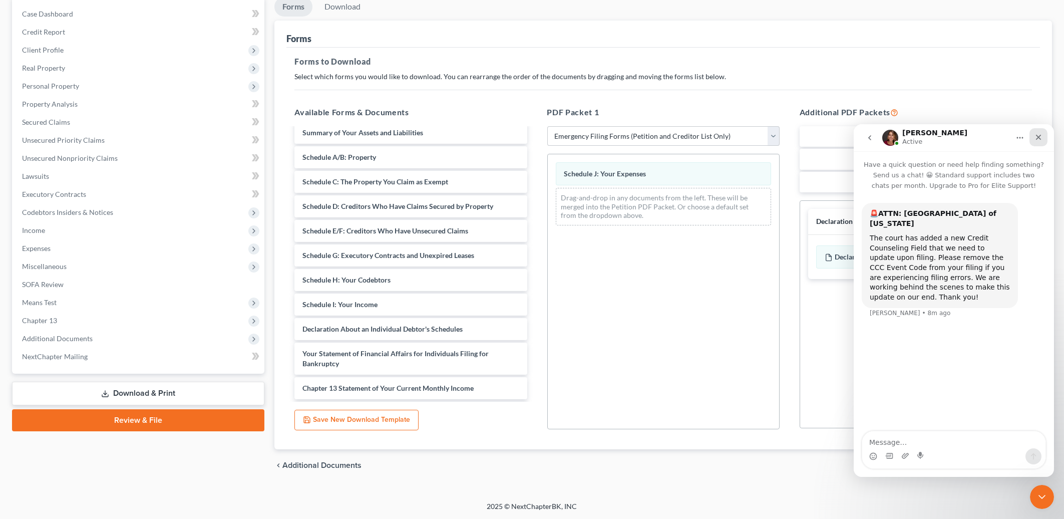
click at [1037, 141] on div "Close" at bounding box center [1038, 137] width 18 height 18
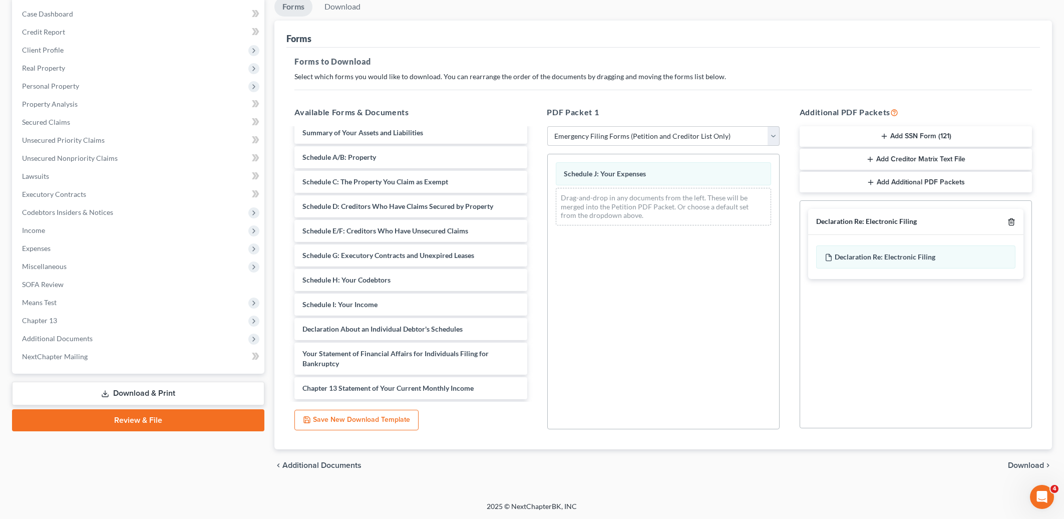
click at [1008, 222] on icon "button" at bounding box center [1011, 222] width 8 height 8
click at [1014, 465] on span "Download" at bounding box center [1025, 465] width 36 height 8
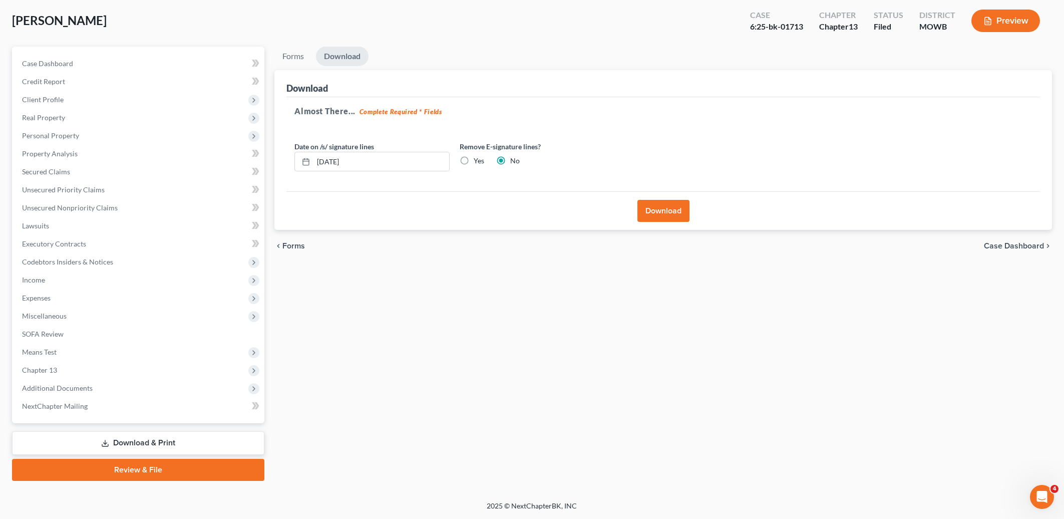
scroll to position [48, 0]
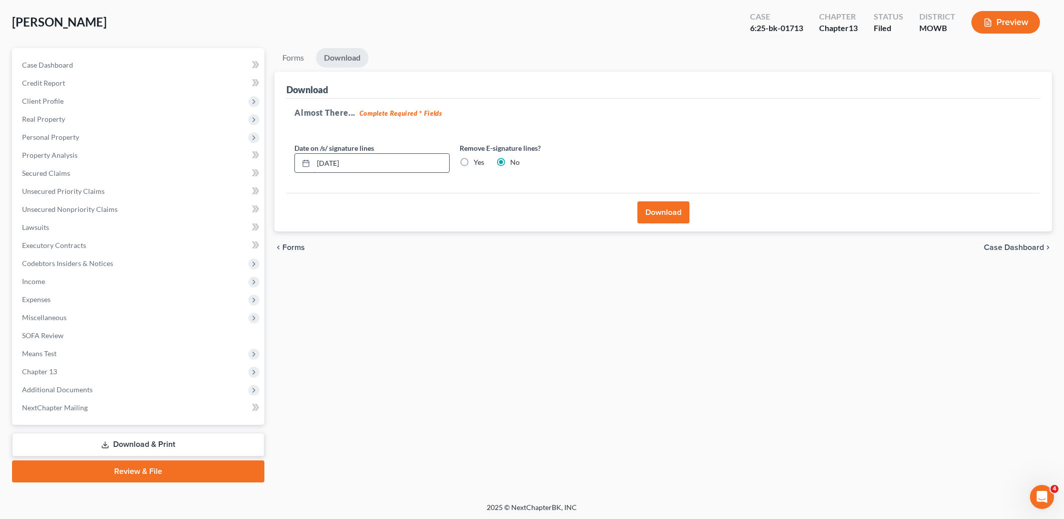
drag, startPoint x: 370, startPoint y: 162, endPoint x: 271, endPoint y: 153, distance: 99.6
click at [313, 154] on input "[DATE]" at bounding box center [381, 163] width 136 height 19
click at [473, 163] on label "Yes" at bounding box center [478, 162] width 11 height 10
click at [477, 163] on input "Yes" at bounding box center [480, 160] width 7 height 7
radio input "true"
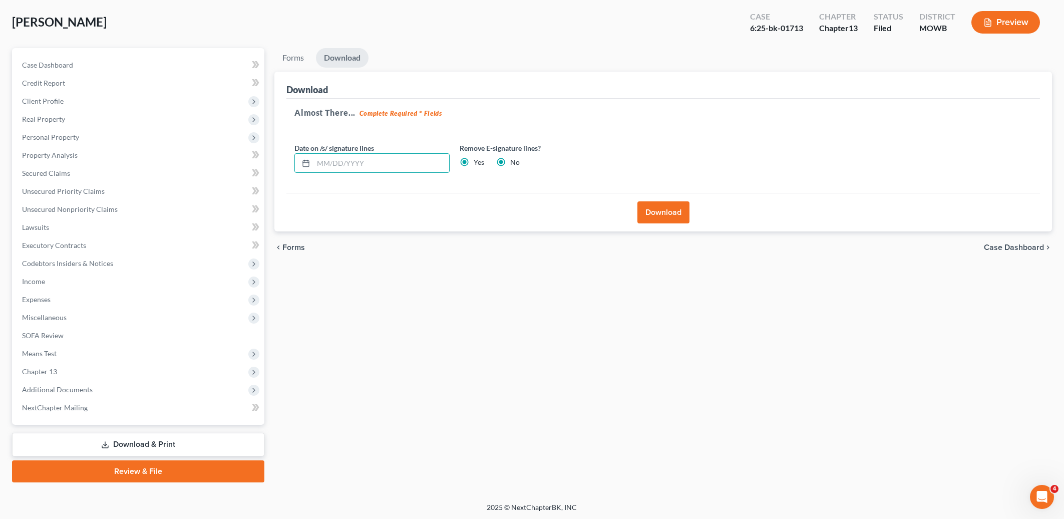
radio input "false"
click at [662, 211] on button "Download" at bounding box center [663, 212] width 52 height 22
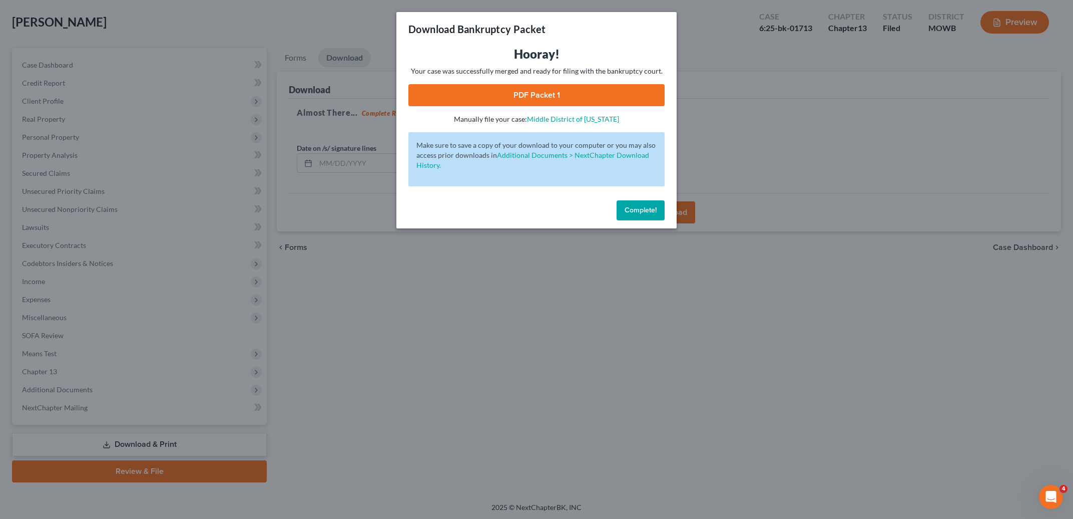
click at [535, 100] on link "PDF Packet 1" at bounding box center [536, 95] width 256 height 22
click at [621, 202] on button "Complete!" at bounding box center [641, 210] width 48 height 20
